Goal: Transaction & Acquisition: Purchase product/service

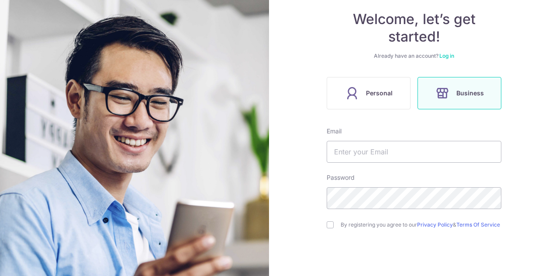
scroll to position [87, 0]
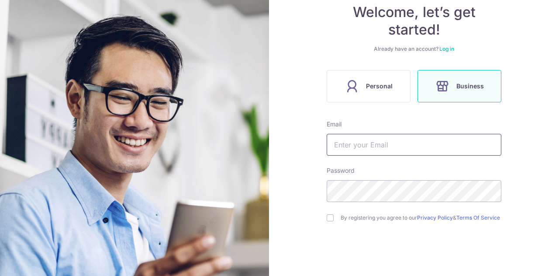
click at [374, 154] on input "text" at bounding box center [414, 145] width 175 height 22
type input "n"
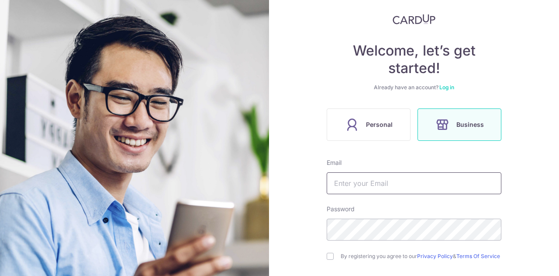
scroll to position [133, 0]
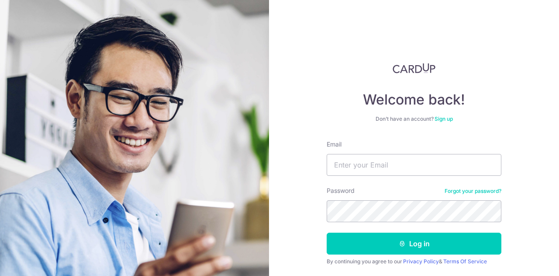
click at [468, 191] on link "Forgot your password?" at bounding box center [473, 190] width 57 height 7
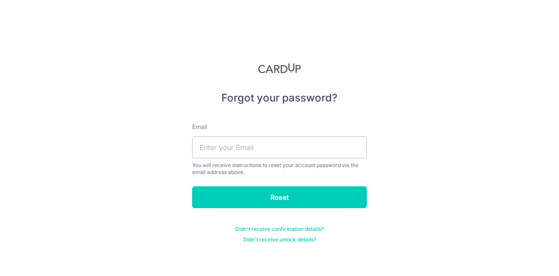
click at [229, 135] on div "Email You will receive instructions to reset your account password via the emai…" at bounding box center [279, 148] width 175 height 53
click at [258, 150] on input "text" at bounding box center [279, 147] width 175 height 22
type input "nadichan@forewordcoffee.com"
click at [192, 186] on input "Reset" at bounding box center [279, 197] width 175 height 22
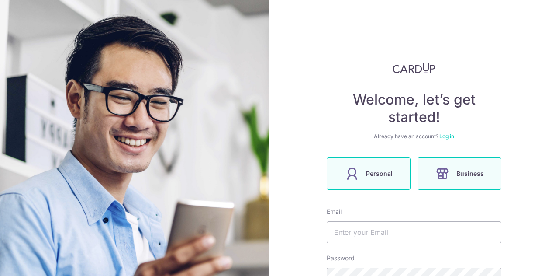
click at [375, 172] on span "Personal" at bounding box center [379, 173] width 27 height 10
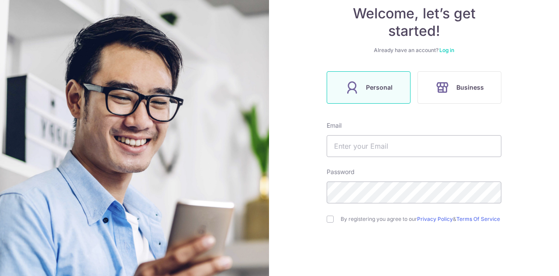
scroll to position [87, 0]
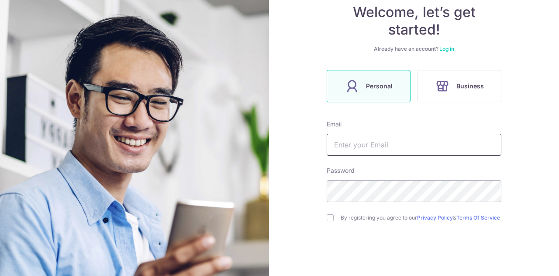
click at [402, 147] on input "text" at bounding box center [414, 145] width 175 height 22
type input "[EMAIL_ADDRESS][DOMAIN_NAME]"
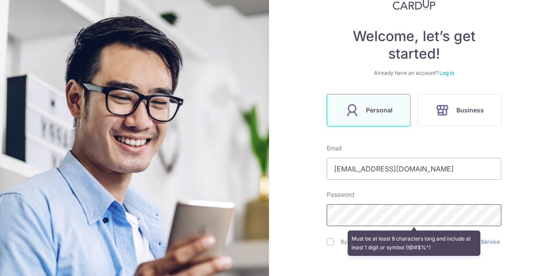
scroll to position [131, 0]
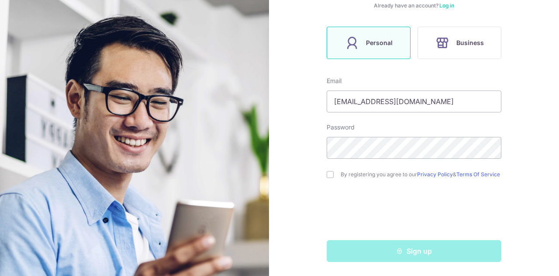
click at [335, 175] on div "By registering you agree to our Privacy Policy & Terms Of Service" at bounding box center [414, 174] width 175 height 10
click at [333, 176] on div "By registering you agree to our Privacy Policy & Terms Of Service" at bounding box center [414, 174] width 175 height 10
click at [331, 176] on input "checkbox" at bounding box center [330, 174] width 7 height 7
checkbox input "true"
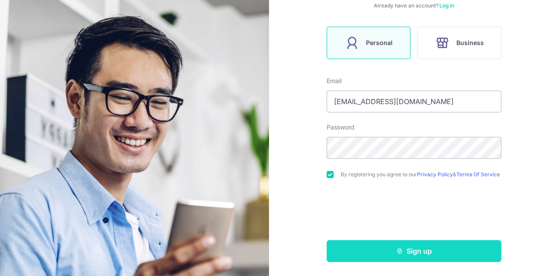
click at [396, 252] on icon "submit" at bounding box center [399, 250] width 7 height 7
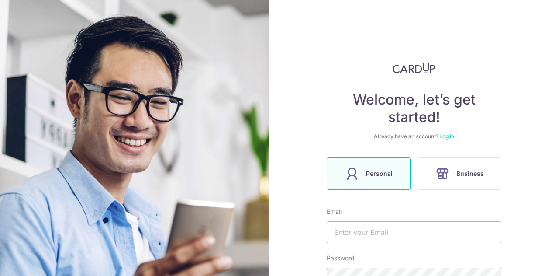
scroll to position [163, 0]
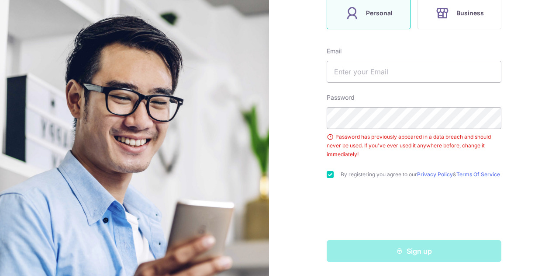
click at [372, 145] on div "Password has previously appeared in a data breach and should never be used. If …" at bounding box center [414, 145] width 175 height 26
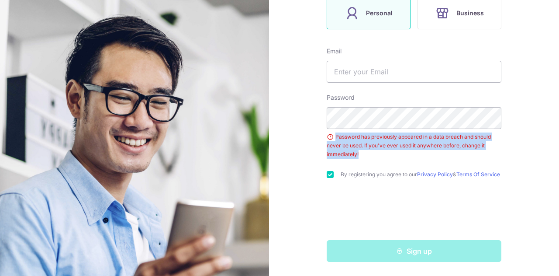
click at [372, 145] on div "Password has previously appeared in a data breach and should never be used. If …" at bounding box center [414, 145] width 175 height 26
click at [420, 150] on div "Password has previously appeared in a data breach and should never be used. If …" at bounding box center [414, 145] width 175 height 26
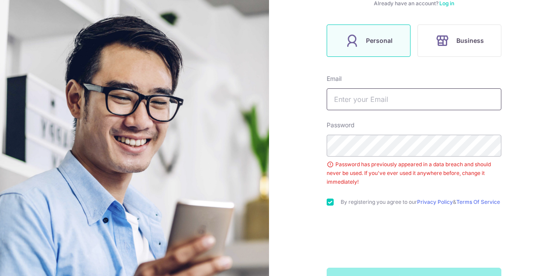
scroll to position [119, 0]
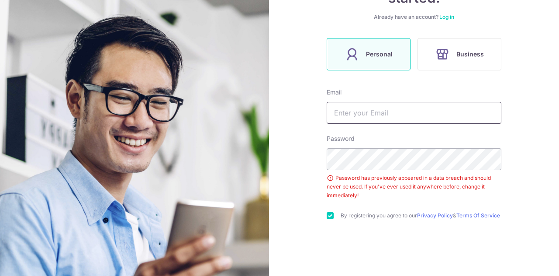
click at [381, 119] on input "text" at bounding box center [414, 113] width 175 height 22
type input "[EMAIL_ADDRESS][DOMAIN_NAME]"
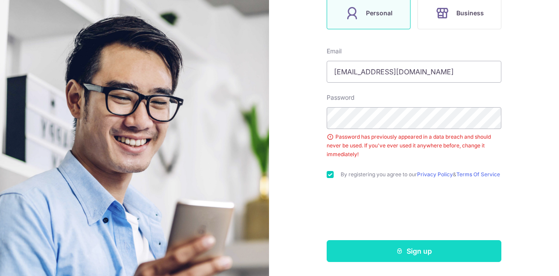
click at [380, 253] on button "Sign up" at bounding box center [414, 251] width 175 height 22
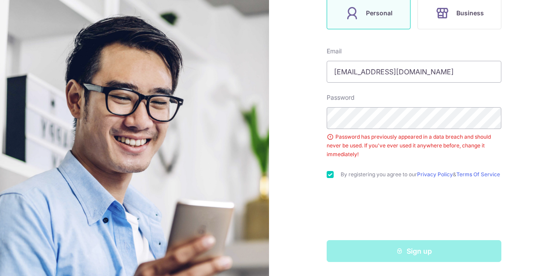
click at [511, 185] on div "Welcome, let’s get started! Already have an account? Log in Personal Business E…" at bounding box center [414, 138] width 290 height 276
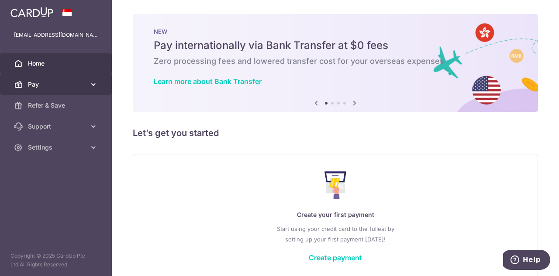
click at [33, 83] on span "Pay" at bounding box center [57, 84] width 58 height 9
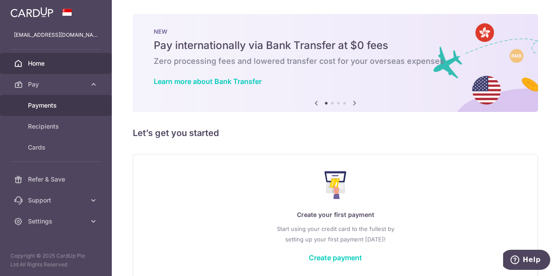
click at [61, 105] on span "Payments" at bounding box center [57, 105] width 58 height 9
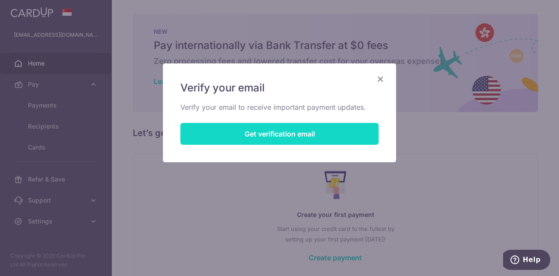
click at [250, 136] on button "Get verification email" at bounding box center [279, 134] width 198 height 22
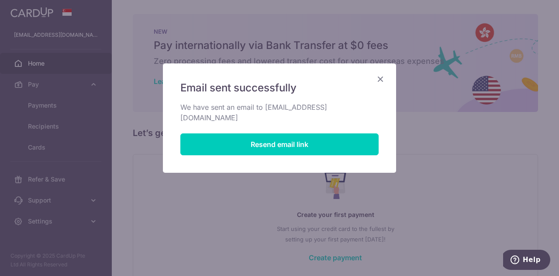
click at [383, 79] on icon "Close" at bounding box center [380, 78] width 10 height 11
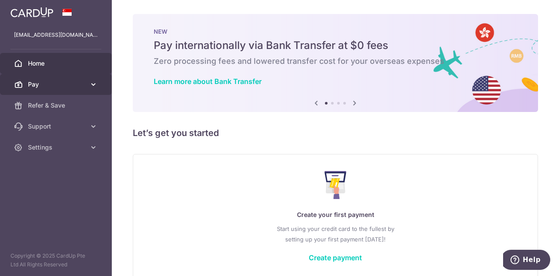
click at [66, 81] on span "Pay" at bounding box center [57, 84] width 58 height 9
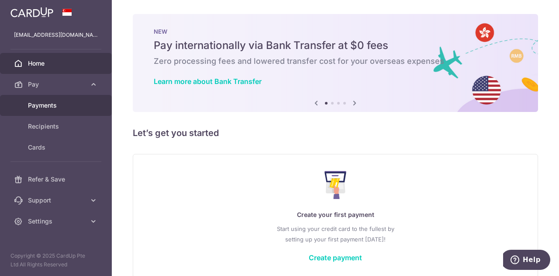
click at [62, 104] on span "Payments" at bounding box center [57, 105] width 58 height 9
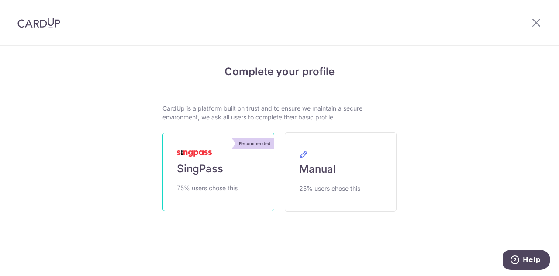
click at [217, 168] on span "SingPass" at bounding box center [200, 169] width 46 height 14
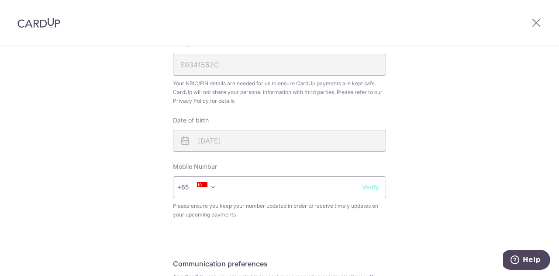
scroll to position [306, 0]
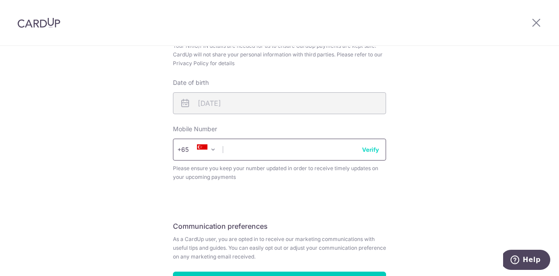
click at [256, 154] on input "text" at bounding box center [279, 149] width 213 height 22
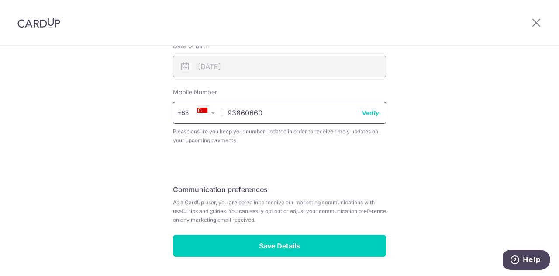
scroll to position [371, 0]
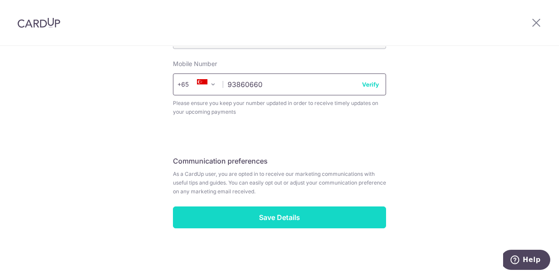
type input "93860660"
click at [283, 211] on input "Save Details" at bounding box center [279, 217] width 213 height 22
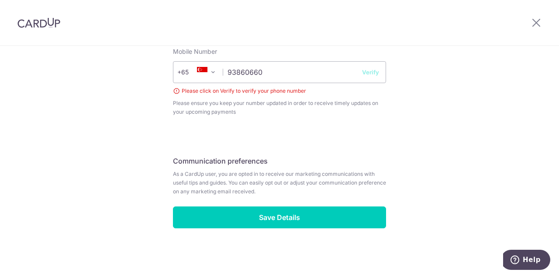
click at [366, 70] on button "Verify" at bounding box center [370, 72] width 17 height 9
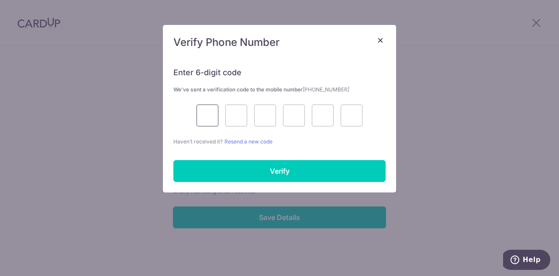
click at [200, 117] on input "text" at bounding box center [208, 115] width 22 height 22
click at [212, 116] on input "text" at bounding box center [208, 115] width 22 height 22
type input "9"
type input "2"
type input "3"
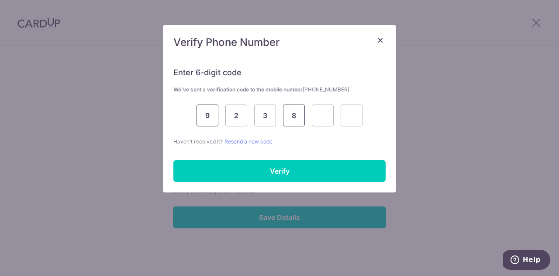
type input "8"
type input "2"
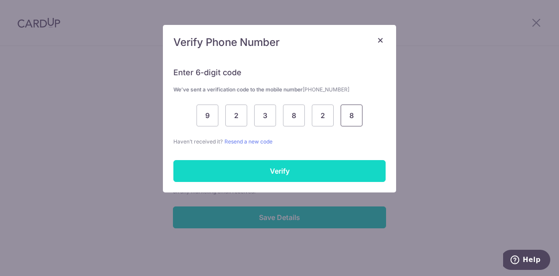
type input "8"
click at [243, 169] on input "Verify" at bounding box center [279, 171] width 212 height 22
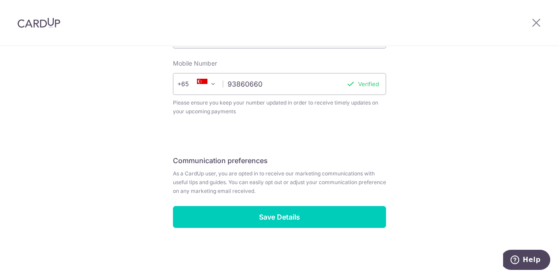
scroll to position [371, 0]
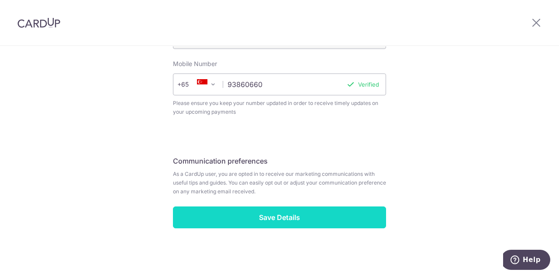
click at [288, 213] on input "Save Details" at bounding box center [279, 217] width 213 height 22
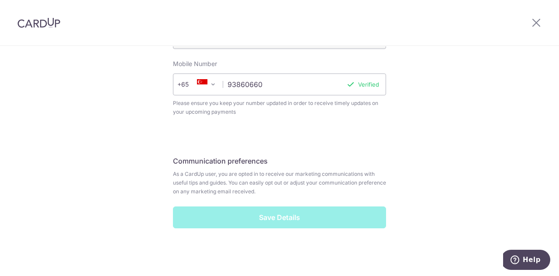
scroll to position [304, 0]
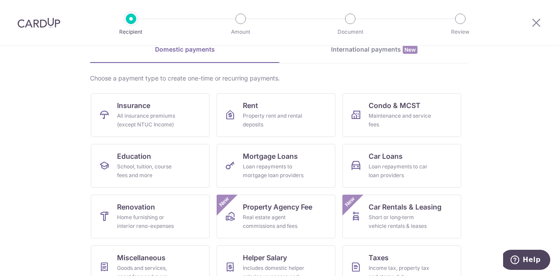
scroll to position [27, 0]
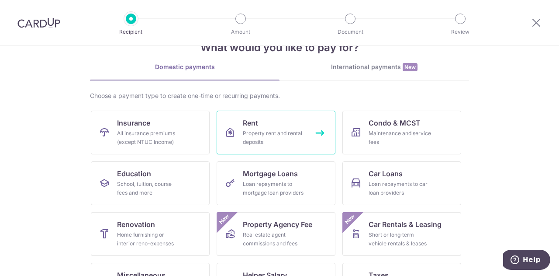
click at [275, 132] on div "Property rent and rental deposits" at bounding box center [274, 137] width 63 height 17
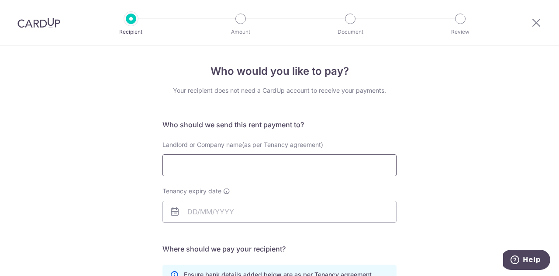
click at [231, 166] on input "Landlord or Company name(as per Tenancy agreement)" at bounding box center [279, 165] width 234 height 22
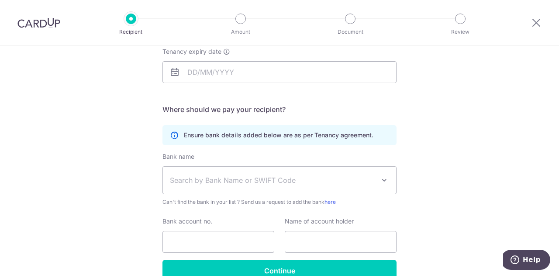
scroll to position [54, 0]
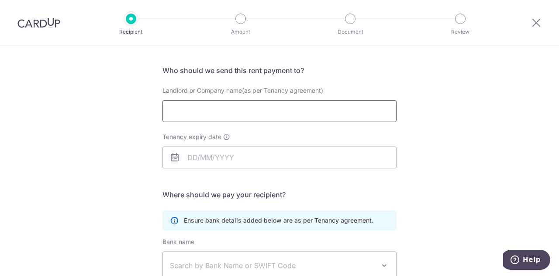
click at [255, 113] on input "Landlord or Company name(as per Tenancy agreement)" at bounding box center [279, 111] width 234 height 22
type input "H"
type input "[PERSON_NAME]"
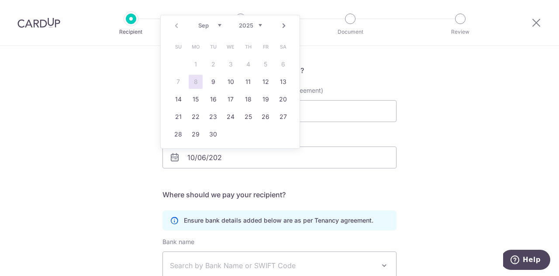
scroll to position [57, 0]
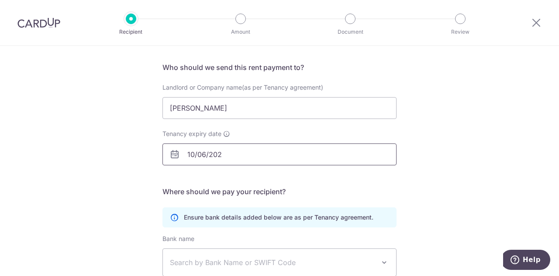
click at [256, 157] on input "10/06/202" at bounding box center [279, 154] width 234 height 22
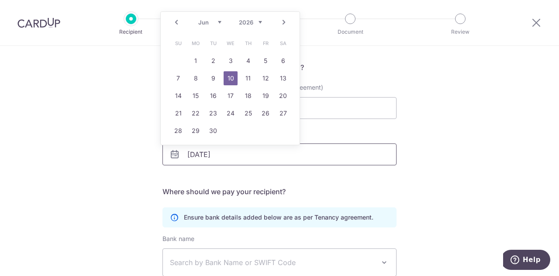
type input "[DATE]"
click at [439, 178] on div "Who would you like to pay? Your recipient does not need a CardUp account to rec…" at bounding box center [279, 197] width 559 height 416
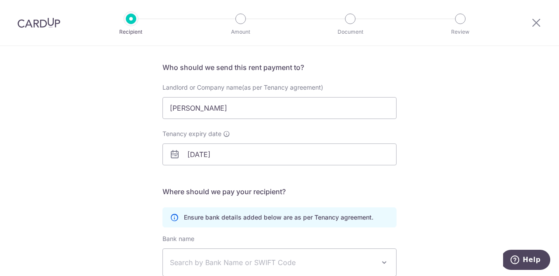
scroll to position [101, 0]
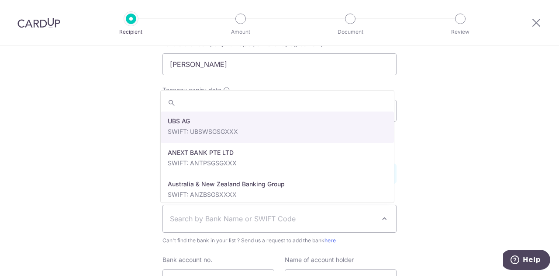
click at [243, 223] on span "Search by Bank Name or SWIFT Code" at bounding box center [279, 218] width 233 height 27
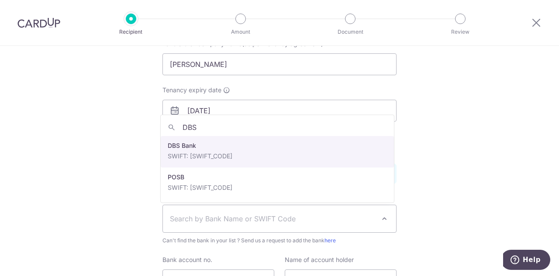
type input "DBS"
select select "6"
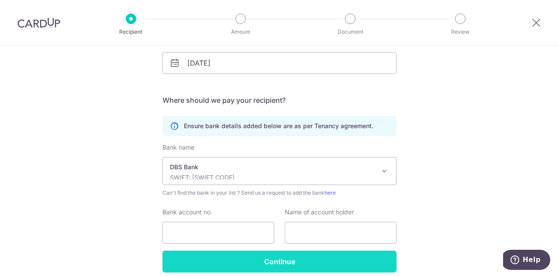
scroll to position [185, 0]
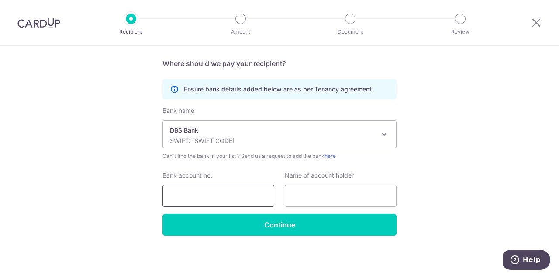
click at [204, 197] on input "Bank account no." at bounding box center [218, 196] width 112 height 22
type input "186576080"
click at [365, 188] on input "text" at bounding box center [341, 196] width 112 height 22
type input "SHI MIN"
drag, startPoint x: 180, startPoint y: 197, endPoint x: 182, endPoint y: 201, distance: 4.6
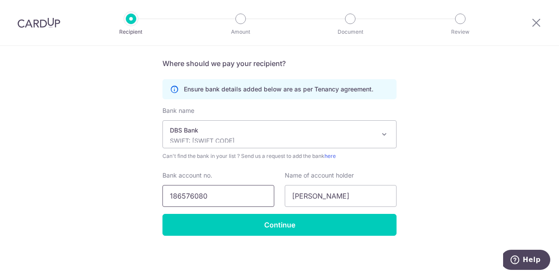
click at [180, 197] on input "186576080" at bounding box center [218, 196] width 112 height 22
click at [237, 217] on input "Continue" at bounding box center [279, 225] width 234 height 22
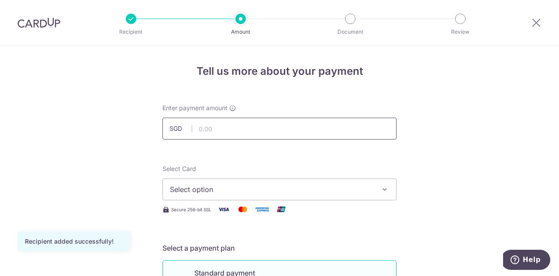
click at [251, 137] on input "text" at bounding box center [279, 129] width 234 height 22
type input "3,800.00"
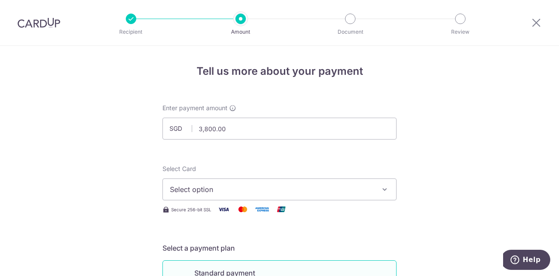
click at [190, 192] on span "Select option" at bounding box center [272, 189] width 204 height 10
click at [224, 215] on span "Add credit card" at bounding box center [288, 213] width 204 height 9
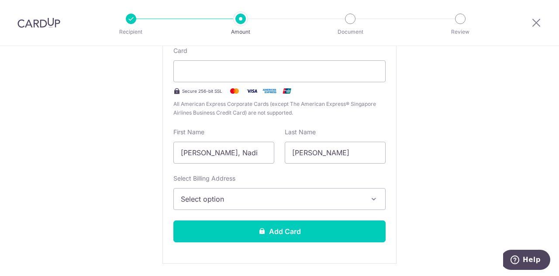
scroll to position [175, 0]
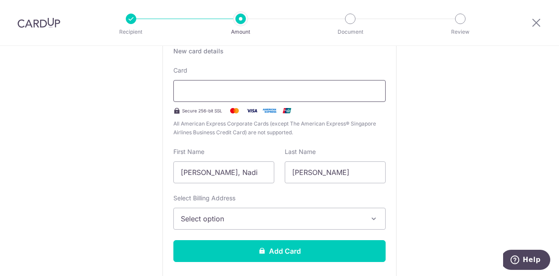
type input "04 / 2027"
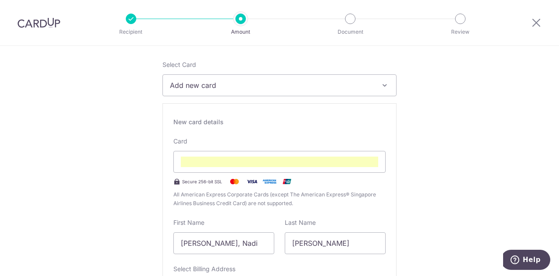
scroll to position [191, 0]
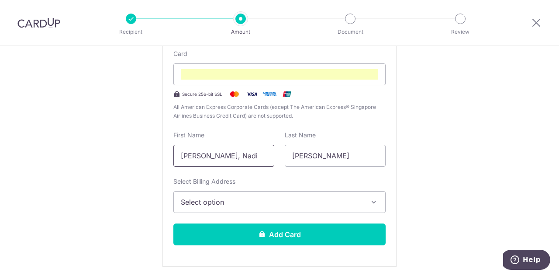
drag, startPoint x: 253, startPoint y: 157, endPoint x: 181, endPoint y: 164, distance: 72.0
click at [181, 164] on input "Jian Ming, Nadi" at bounding box center [223, 156] width 101 height 22
type input "J"
click at [233, 206] on span "Select option" at bounding box center [272, 202] width 182 height 10
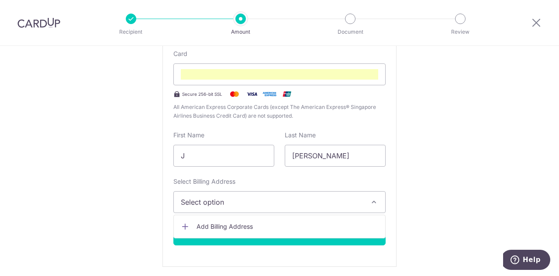
click at [239, 222] on span "Add Billing Address" at bounding box center [288, 226] width 182 height 9
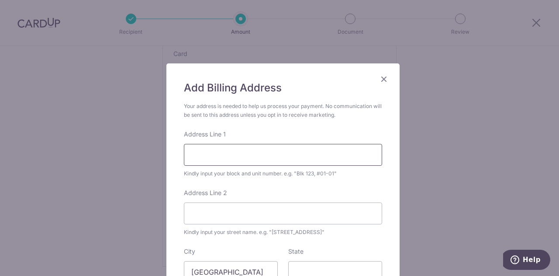
click at [228, 150] on input "Address Line 1" at bounding box center [283, 155] width 198 height 22
type input "3"
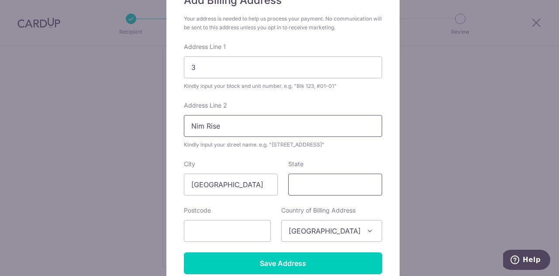
type input "Nim Rise"
click at [325, 187] on input "State" at bounding box center [335, 184] width 94 height 22
click at [239, 235] on input "text" at bounding box center [227, 231] width 87 height 22
type input "804421"
click at [300, 224] on span "Singapore" at bounding box center [332, 230] width 100 height 21
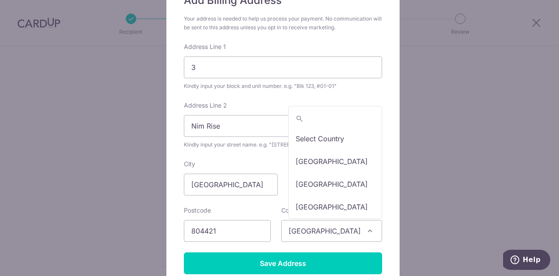
scroll to position [4702, 0]
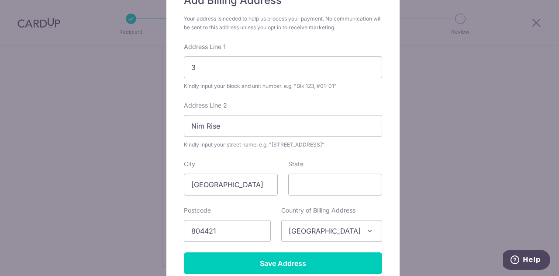
click at [432, 184] on div "Add Billing Address Your address is needed to help us process your payment. No …" at bounding box center [279, 138] width 559 height 276
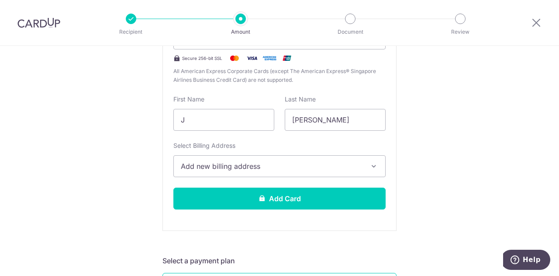
scroll to position [279, 0]
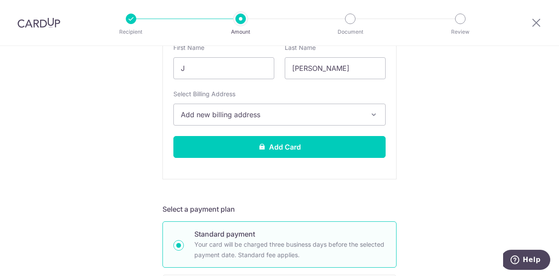
click at [312, 157] on div "New card details Card Secure 256-bit SSL All American Express Corporate Cards (…" at bounding box center [279, 53] width 234 height 251
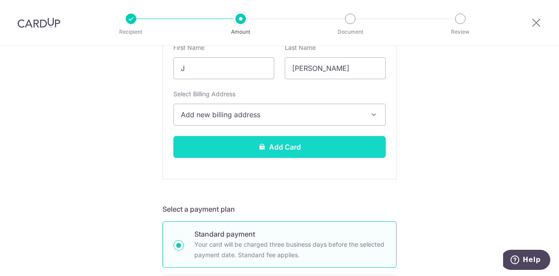
click at [313, 153] on button "Add Card" at bounding box center [279, 147] width 212 height 22
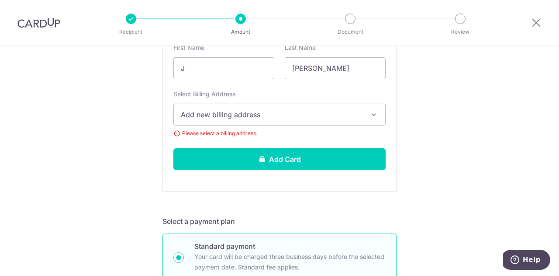
click at [315, 115] on span "Add new billing address" at bounding box center [272, 114] width 182 height 10
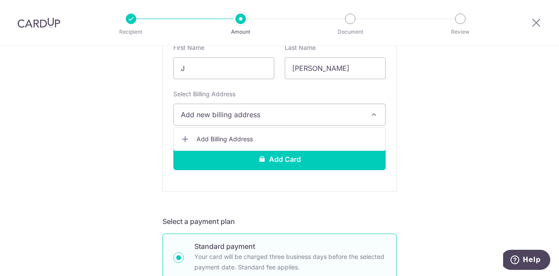
click at [235, 141] on span "Add Billing Address" at bounding box center [288, 139] width 182 height 9
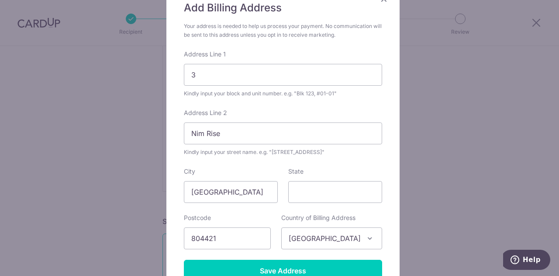
scroll to position [131, 0]
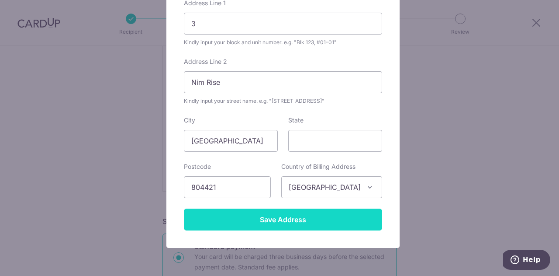
click at [280, 219] on input "Save Address" at bounding box center [283, 219] width 198 height 22
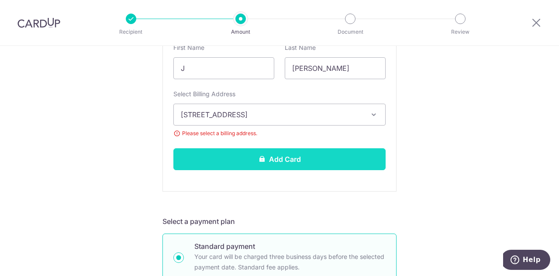
click at [280, 159] on button "Add Card" at bounding box center [279, 159] width 212 height 22
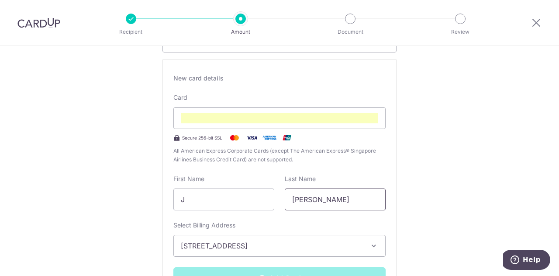
scroll to position [228, 0]
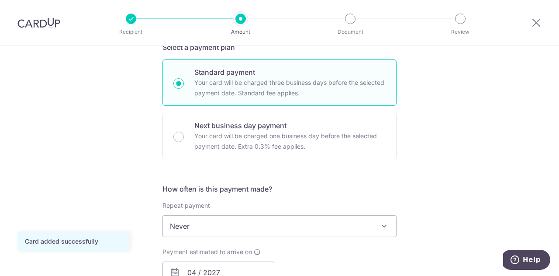
scroll to position [262, 0]
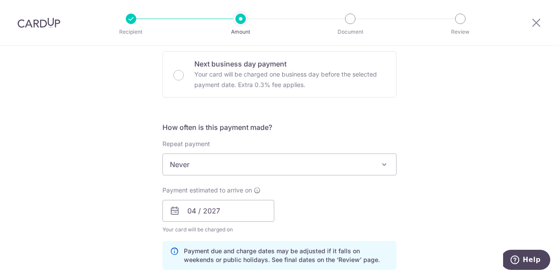
click at [304, 160] on span "Never" at bounding box center [279, 164] width 233 height 21
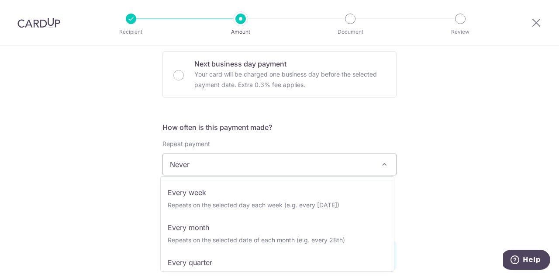
scroll to position [44, 0]
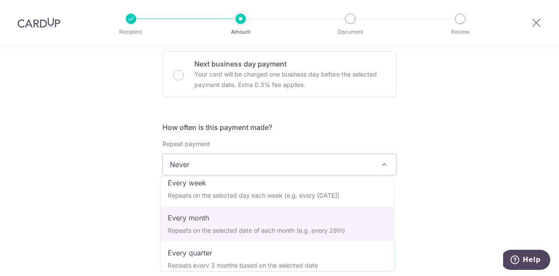
select select "3"
type input "10/06/2026"
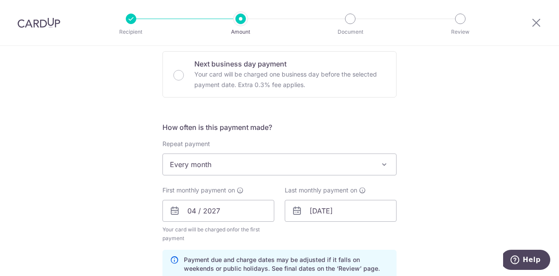
click at [452, 156] on div "Tell us more about your payment Enter payment amount SGD 3,800.00 3800.00 Card …" at bounding box center [279, 201] width 559 height 835
click at [200, 214] on input "04 / 2027" at bounding box center [218, 211] width 112 height 22
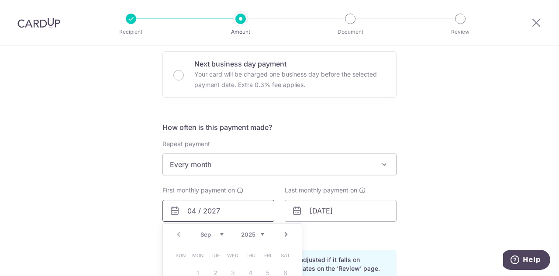
scroll to position [393, 0]
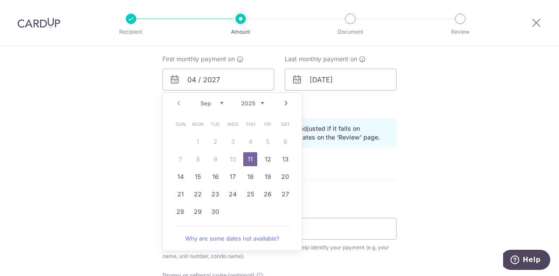
click at [284, 103] on link "Next" at bounding box center [286, 103] width 10 height 10
click at [178, 104] on link "Prev" at bounding box center [178, 103] width 10 height 10
click at [282, 100] on link "Next" at bounding box center [286, 103] width 10 height 10
click at [284, 156] on link "11" at bounding box center [285, 159] width 14 height 14
type input "11/10/2025"
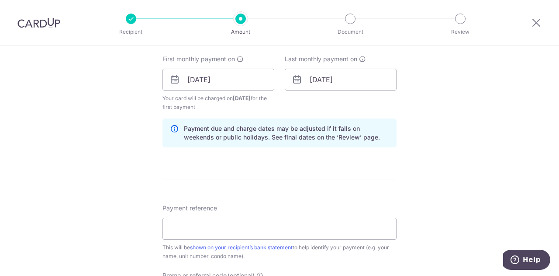
click at [456, 130] on div "Tell us more about your payment Enter payment amount SGD 3,800.00 3800.00 Card …" at bounding box center [279, 70] width 559 height 835
click at [446, 122] on div "Tell us more about your payment Enter payment amount SGD 3,800.00 3800.00 Card …" at bounding box center [279, 70] width 559 height 835
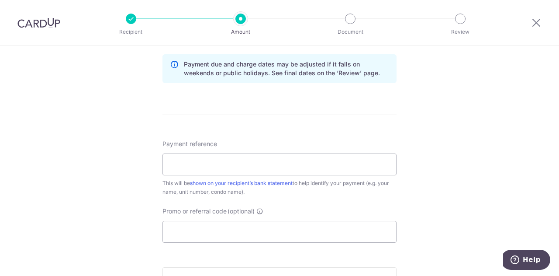
scroll to position [480, 0]
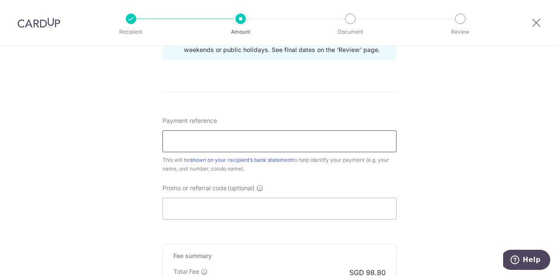
click at [254, 142] on input "Payment reference" at bounding box center [279, 141] width 234 height 22
type input "N"
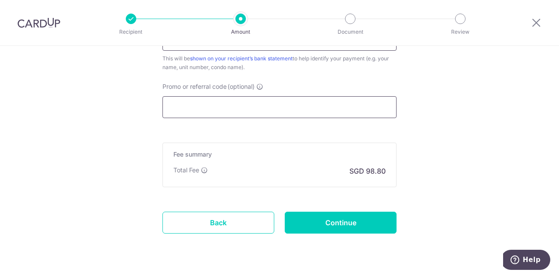
scroll to position [603, 0]
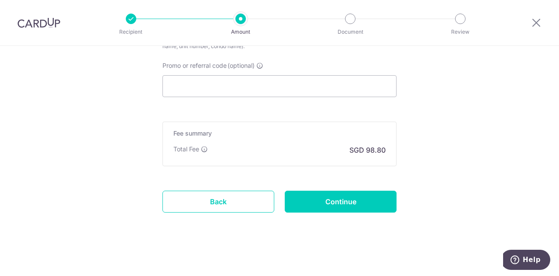
type input "Pullman #23-11 Rent Payment"
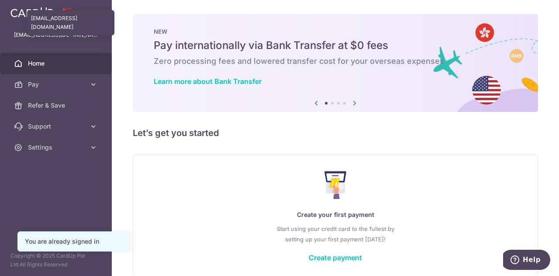
click at [42, 31] on p "nadicjm@gmail.com" at bounding box center [56, 35] width 84 height 9
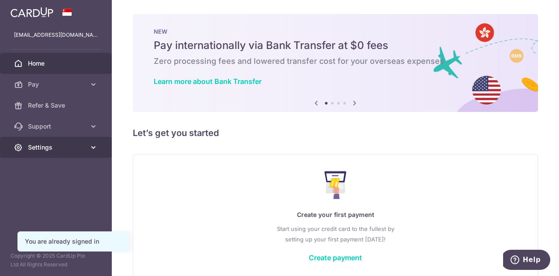
click at [68, 157] on link "Settings" at bounding box center [56, 147] width 112 height 21
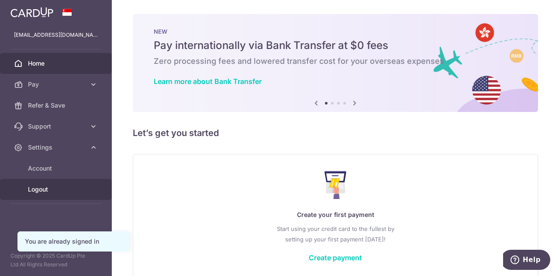
click at [49, 187] on span "Logout" at bounding box center [57, 189] width 58 height 9
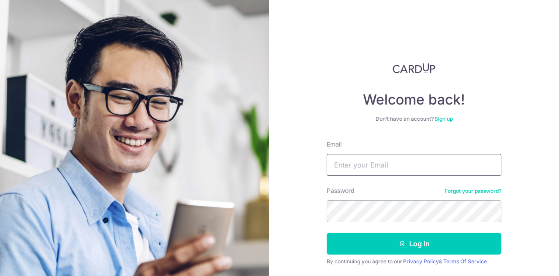
click at [384, 170] on input "Email" at bounding box center [414, 165] width 175 height 22
click at [435, 170] on input "Email" at bounding box center [414, 165] width 175 height 22
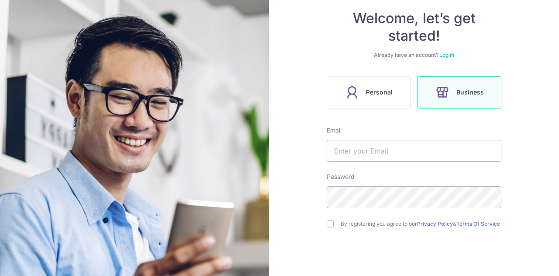
scroll to position [131, 0]
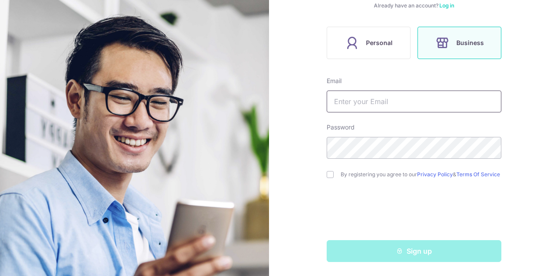
click at [392, 99] on input "text" at bounding box center [414, 101] width 175 height 22
type input "[EMAIL_ADDRESS][DOMAIN_NAME]"
click at [329, 176] on input "checkbox" at bounding box center [330, 174] width 7 height 7
checkbox input "true"
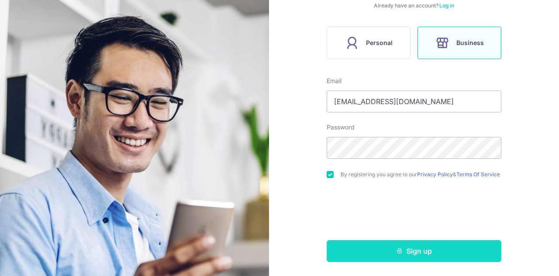
click at [410, 252] on button "Sign up" at bounding box center [414, 251] width 175 height 22
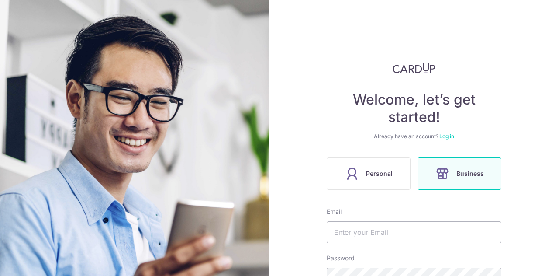
click at [387, 221] on input "text" at bounding box center [414, 232] width 175 height 22
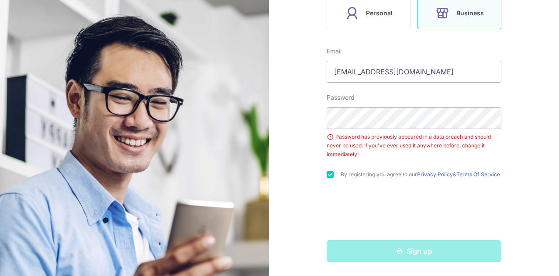
type input "[EMAIL_ADDRESS][DOMAIN_NAME]"
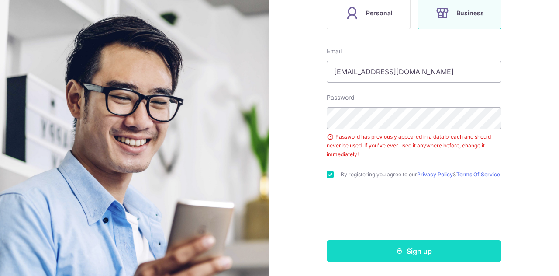
click at [392, 255] on button "Sign up" at bounding box center [414, 251] width 175 height 22
